Goal: Find specific page/section: Find specific page/section

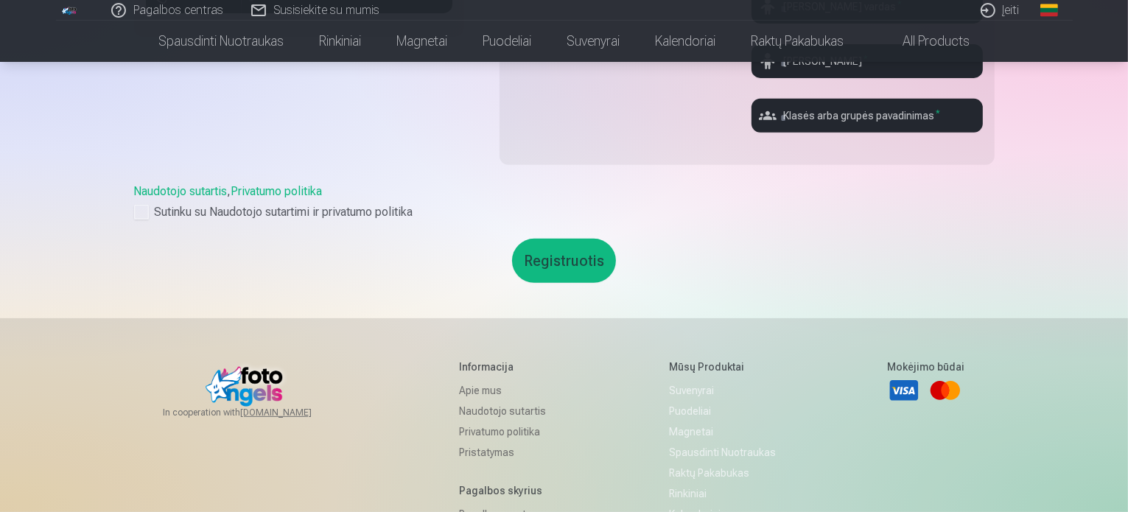
scroll to position [383, 0]
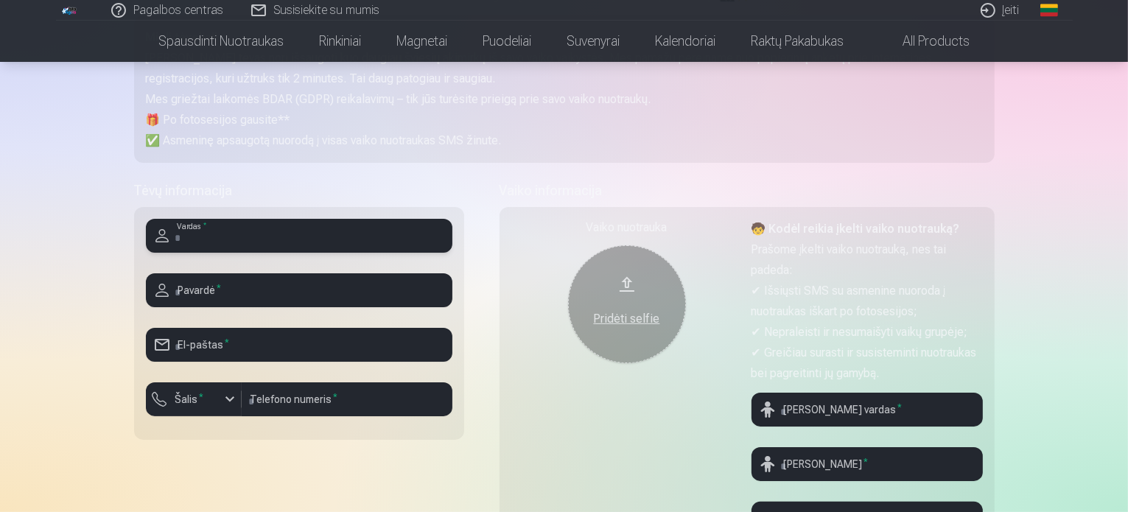
scroll to position [211, 0]
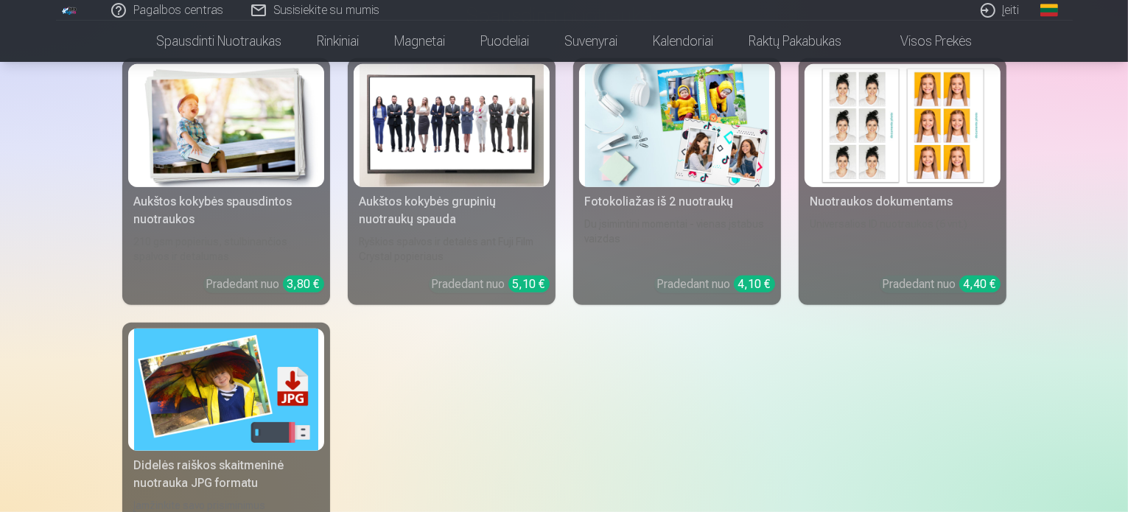
scroll to position [737, 0]
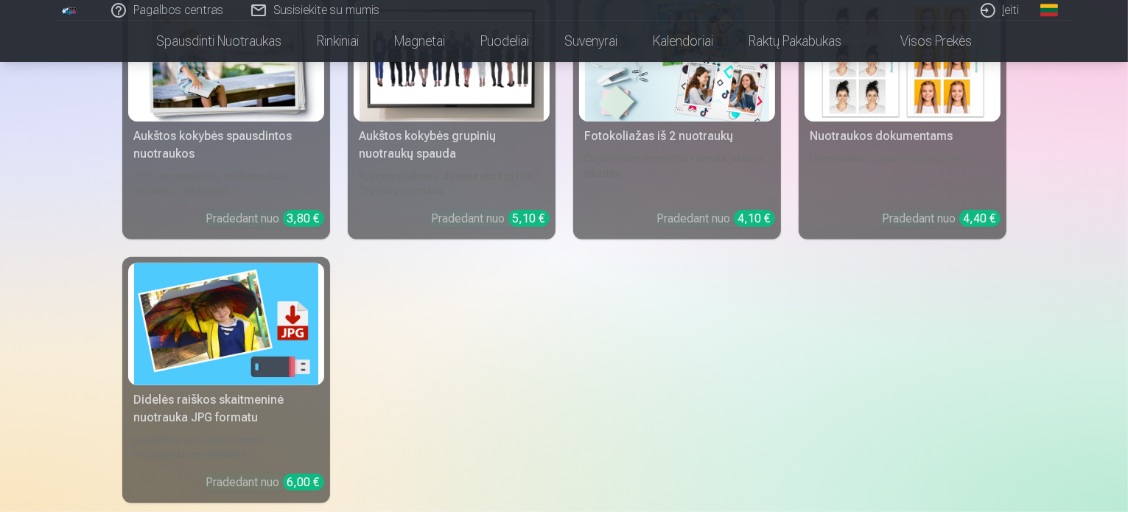
click at [251, 111] on img at bounding box center [226, 60] width 184 height 123
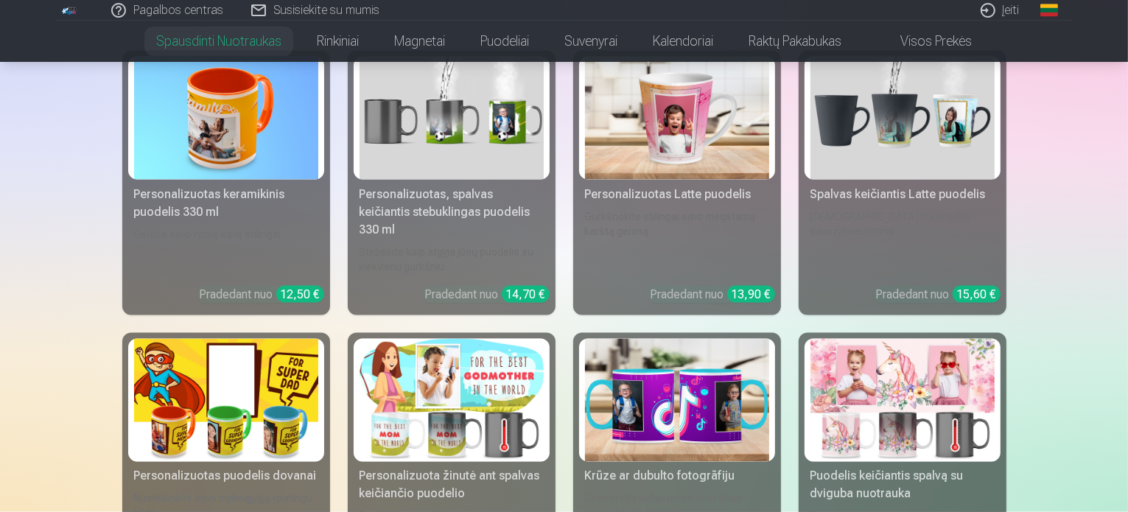
scroll to position [2432, 0]
